Goal: Task Accomplishment & Management: Complete application form

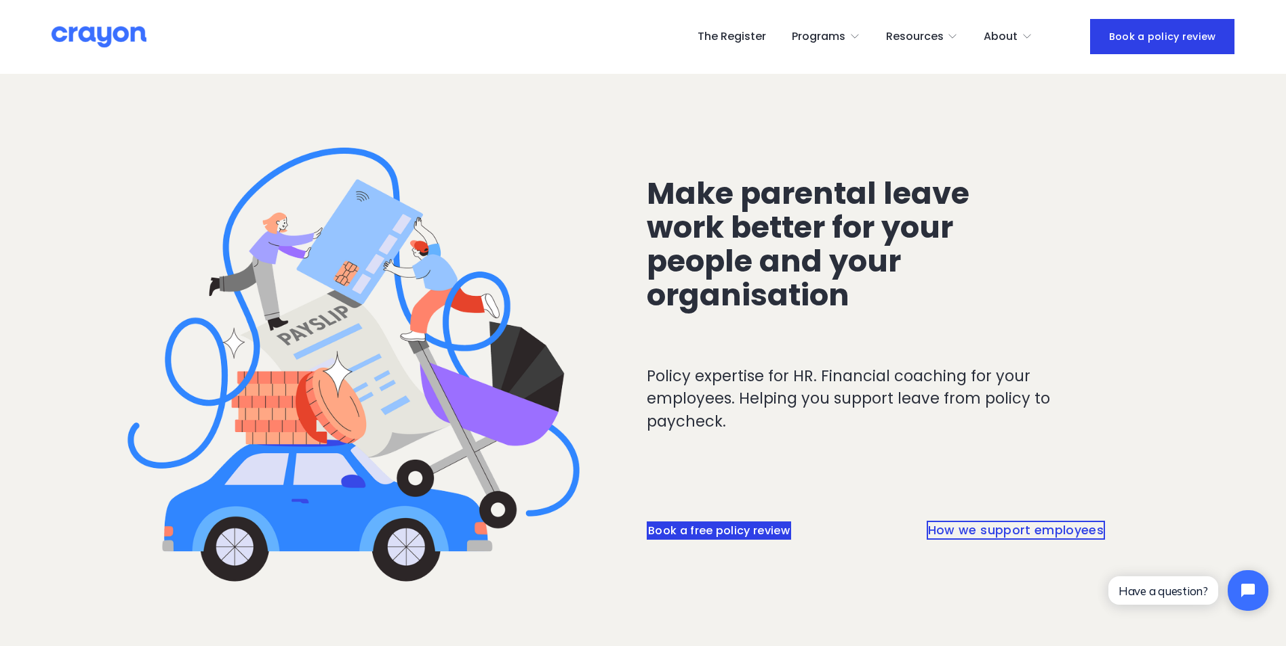
click at [726, 39] on link "The Register" at bounding box center [731, 37] width 68 height 22
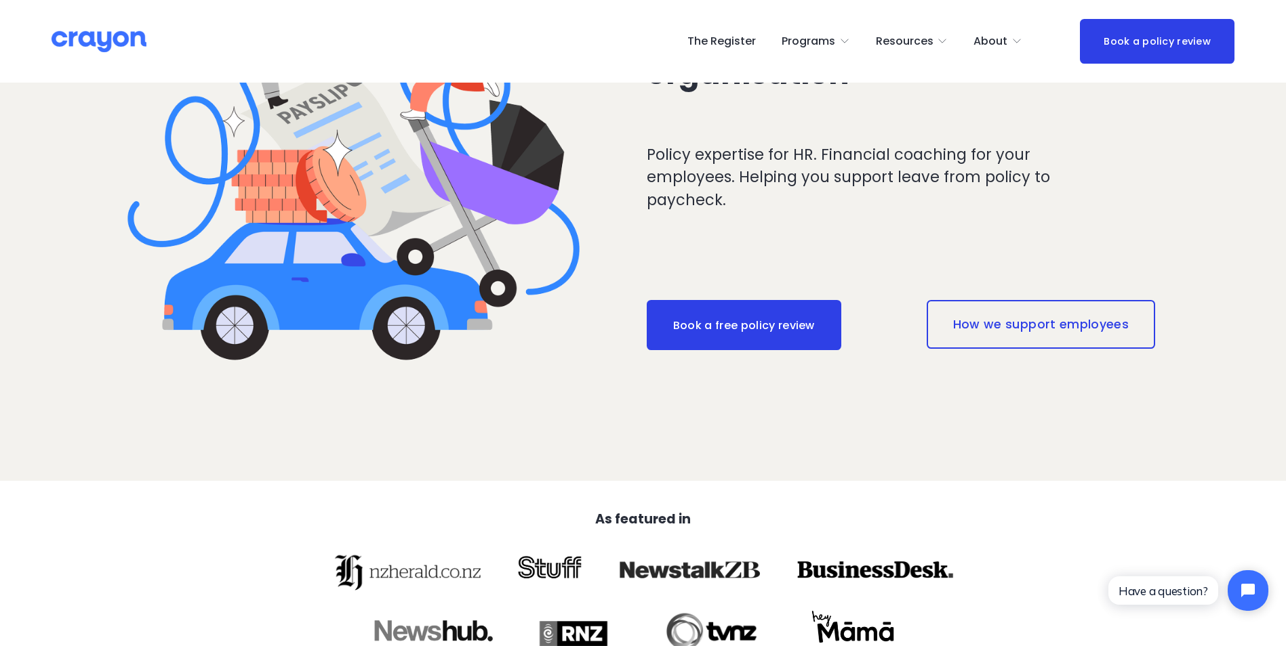
scroll to position [203, 0]
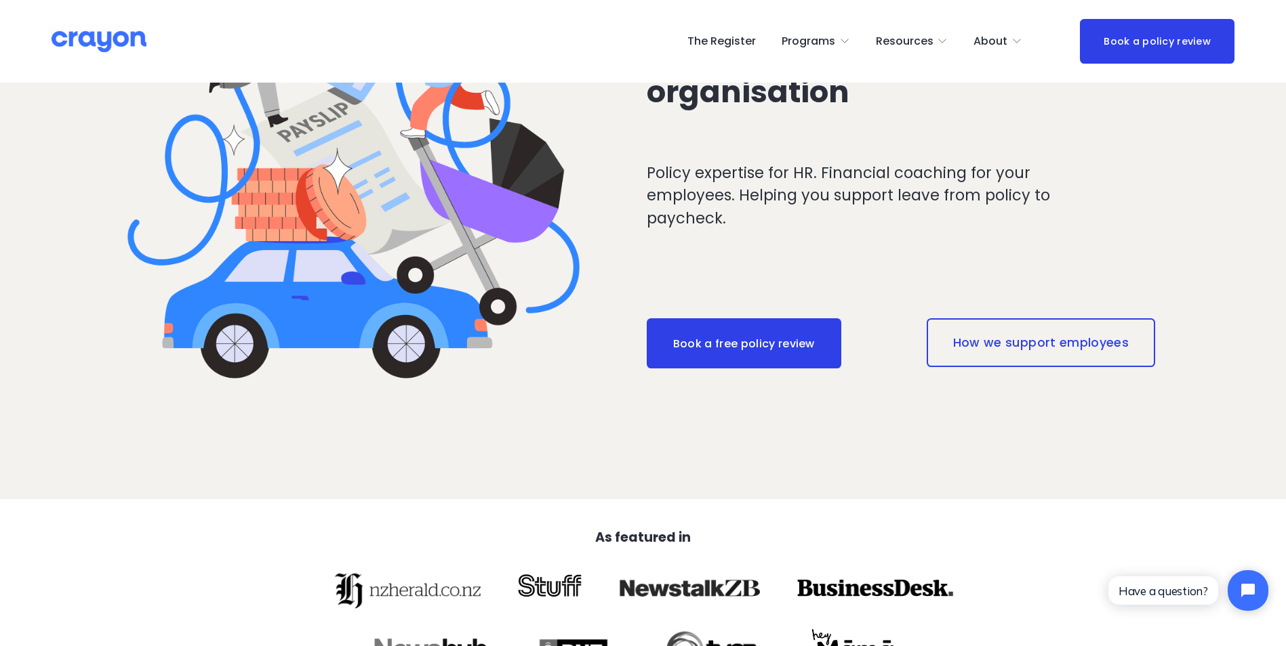
click at [722, 38] on link "The Register" at bounding box center [721, 41] width 68 height 22
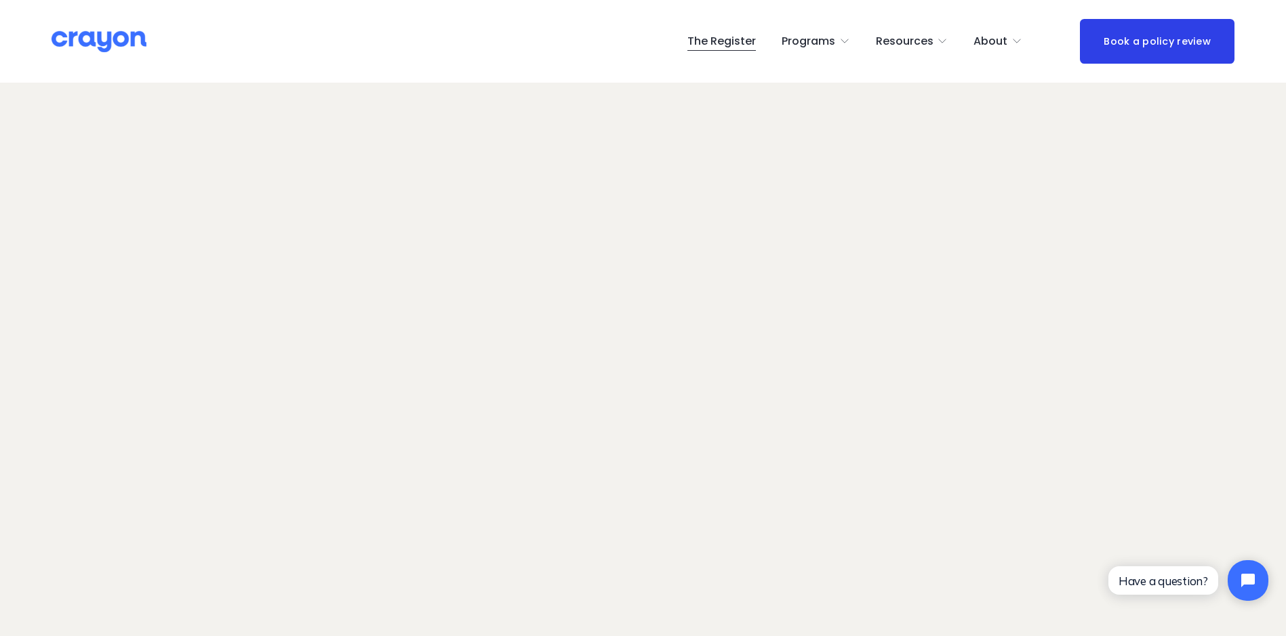
scroll to position [96, 0]
